Goal: Find specific page/section: Find specific page/section

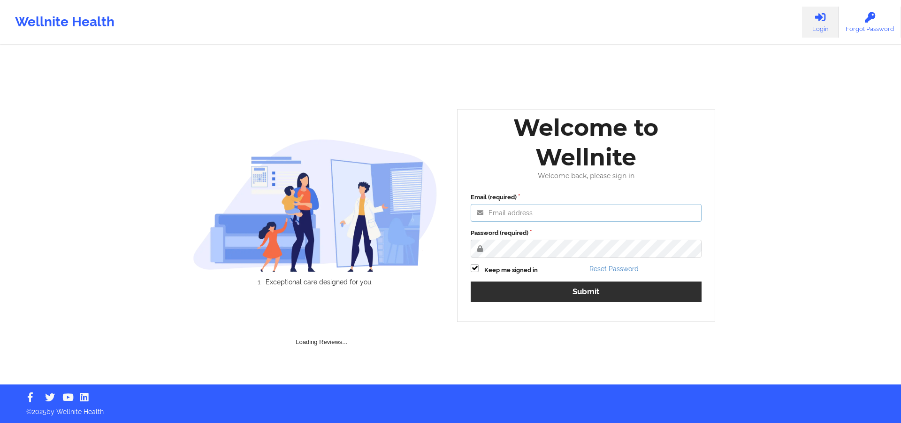
type input "[PERSON_NAME][EMAIL_ADDRESS][DOMAIN_NAME]"
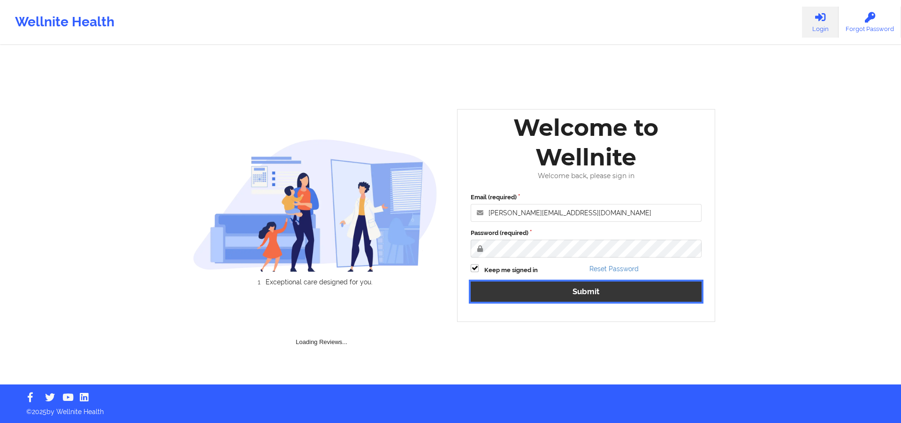
click at [570, 293] on button "Submit" at bounding box center [586, 291] width 231 height 20
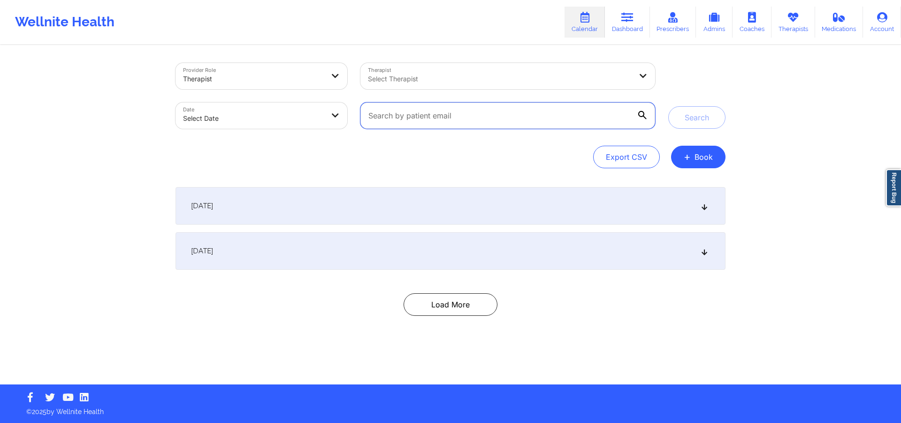
click at [482, 127] on input "text" at bounding box center [508, 115] width 295 height 26
paste input "[EMAIL_ADDRESS][DOMAIN_NAME]"
type input "[EMAIL_ADDRESS][DOMAIN_NAME]"
click at [696, 115] on button "Search" at bounding box center [697, 117] width 57 height 23
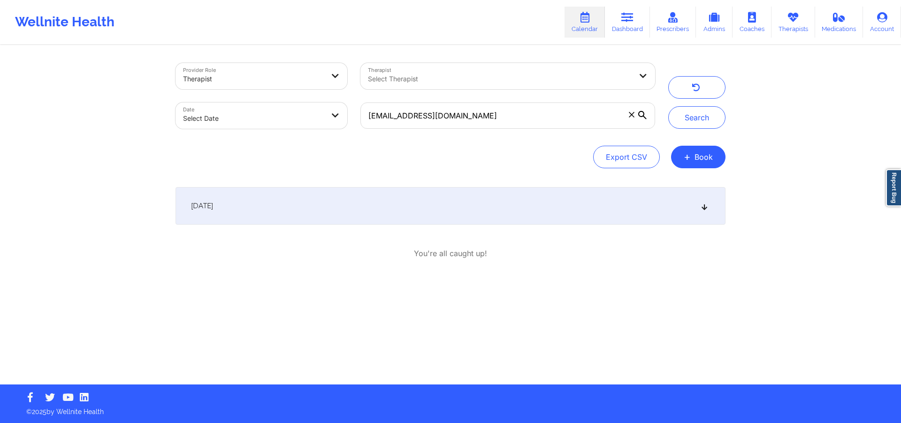
click at [501, 206] on div "[DATE]" at bounding box center [451, 206] width 550 height 38
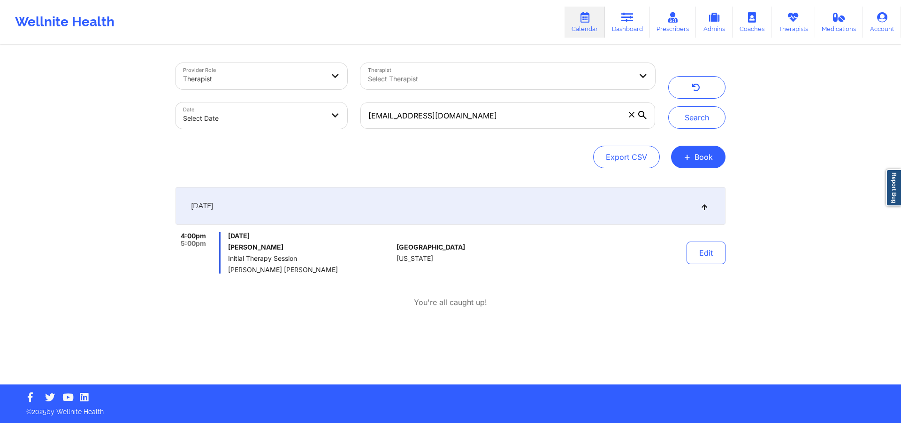
click at [192, 297] on div "You're all caught up!" at bounding box center [451, 302] width 550 height 11
